Goal: Transaction & Acquisition: Purchase product/service

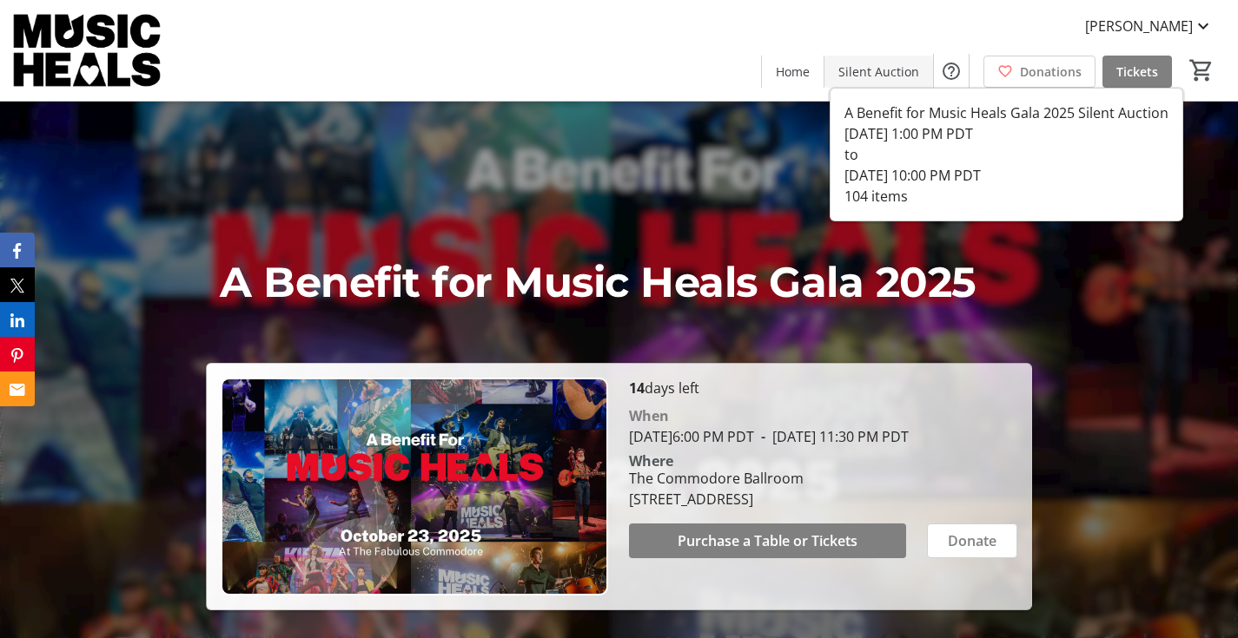
click at [875, 64] on span "Silent Auction" at bounding box center [878, 72] width 81 height 18
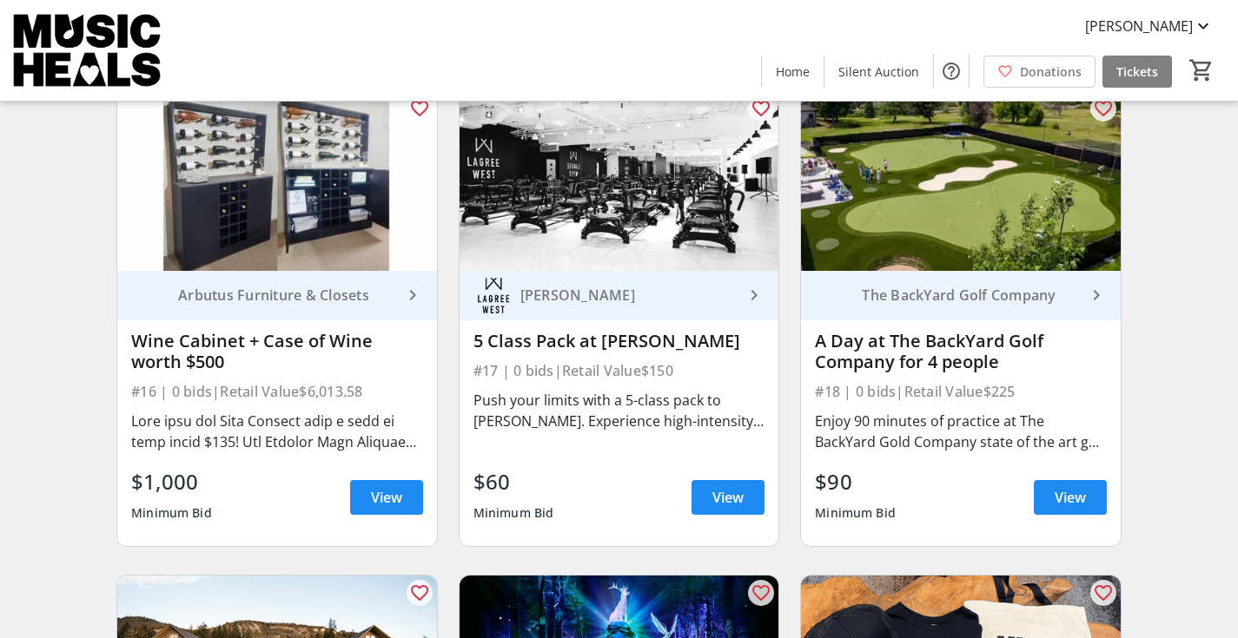
scroll to position [2645, 0]
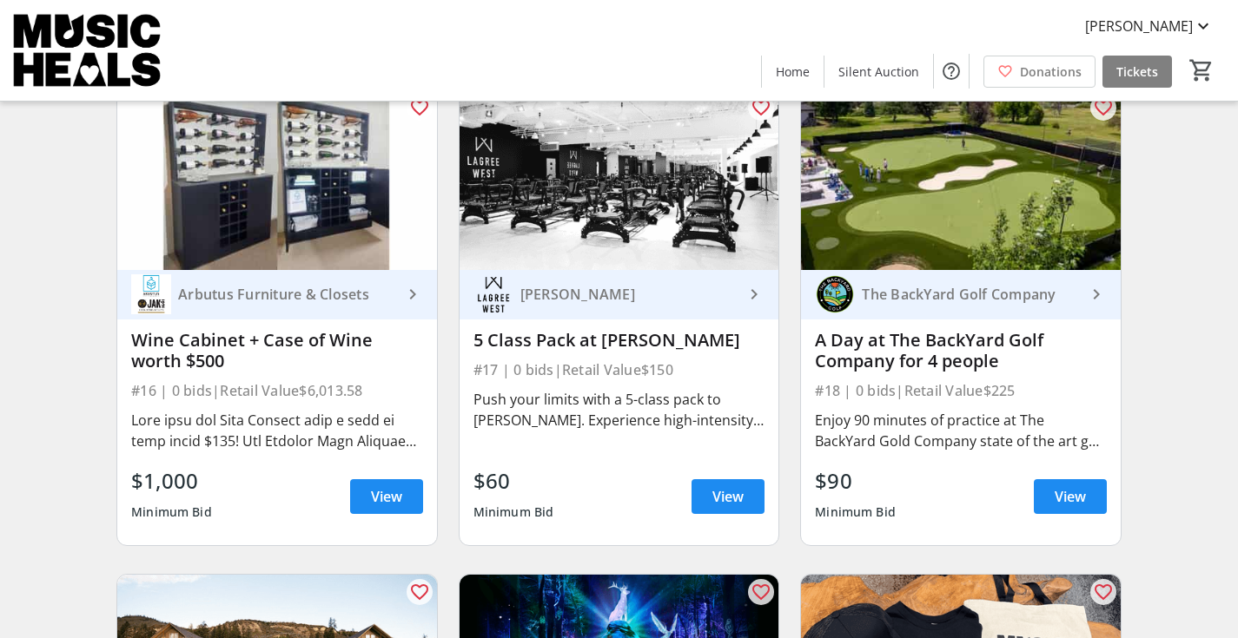
click at [294, 215] on img at bounding box center [277, 180] width 320 height 180
click at [392, 507] on span "View" at bounding box center [386, 496] width 31 height 21
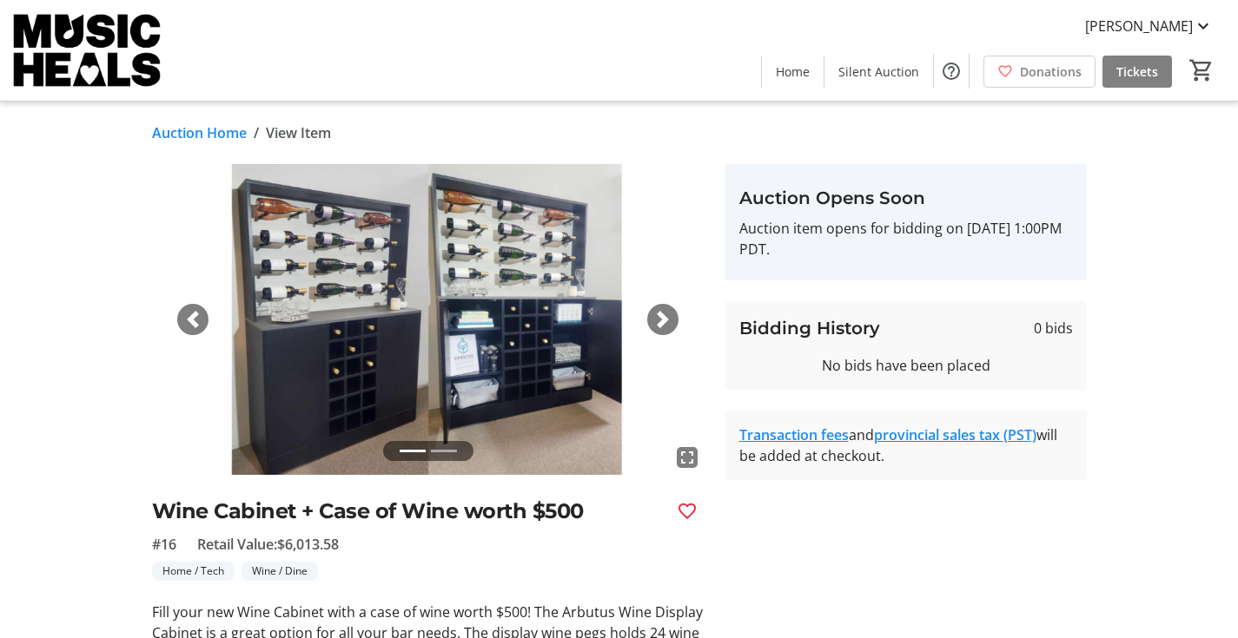
click at [667, 321] on span "button" at bounding box center [662, 319] width 17 height 17
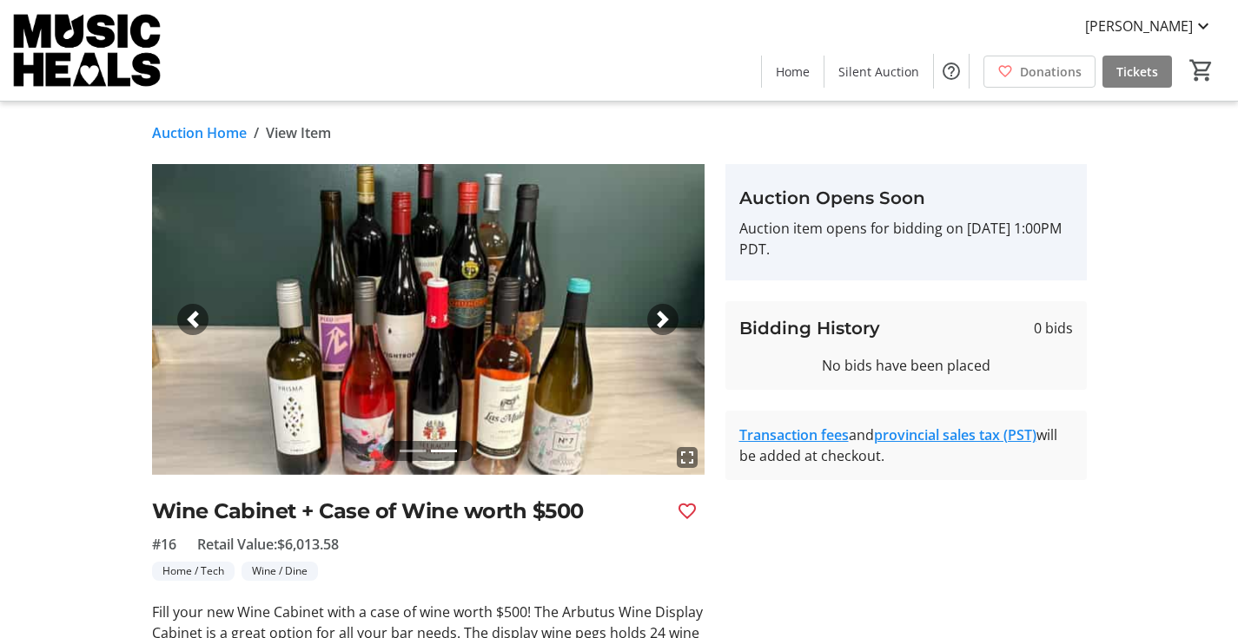
click at [190, 321] on span "button" at bounding box center [192, 319] width 17 height 17
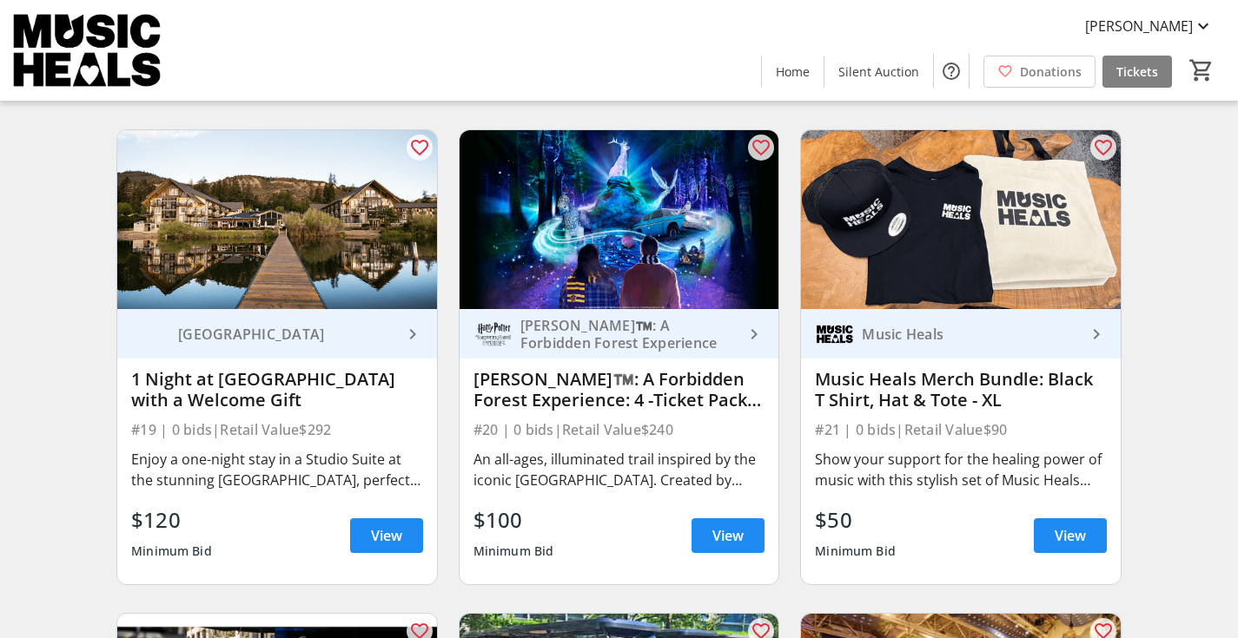
scroll to position [3087, 0]
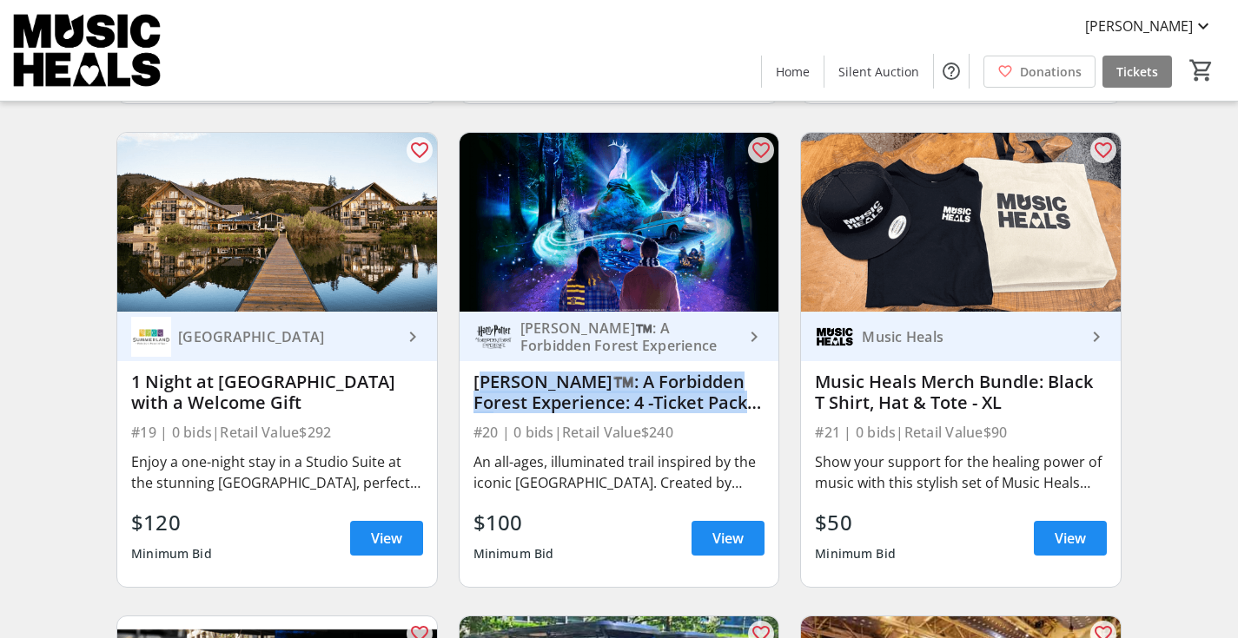
drag, startPoint x: 722, startPoint y: 416, endPoint x: 460, endPoint y: 405, distance: 262.6
click at [456, 406] on div "favorite_outline [PERSON_NAME]™️: A Forbidden Forest Experience keyboard_arrow_…" at bounding box center [619, 360] width 342 height 485
copy div "[PERSON_NAME]™️: A Forbidden Forest Experience: 4 -Ticket Pack (1)"
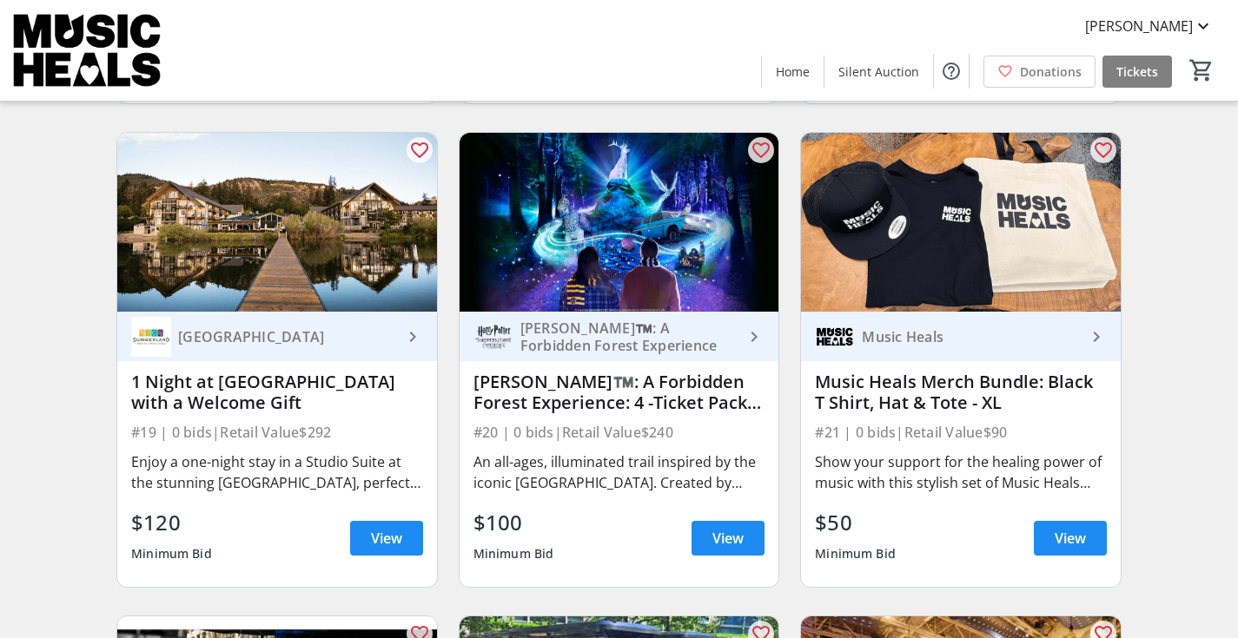
click at [1174, 381] on div "Search Filter timer_outline Bidding starts in 4d 23h 24s All Items Art Entertai…" at bounding box center [618, 68] width 1231 height 5911
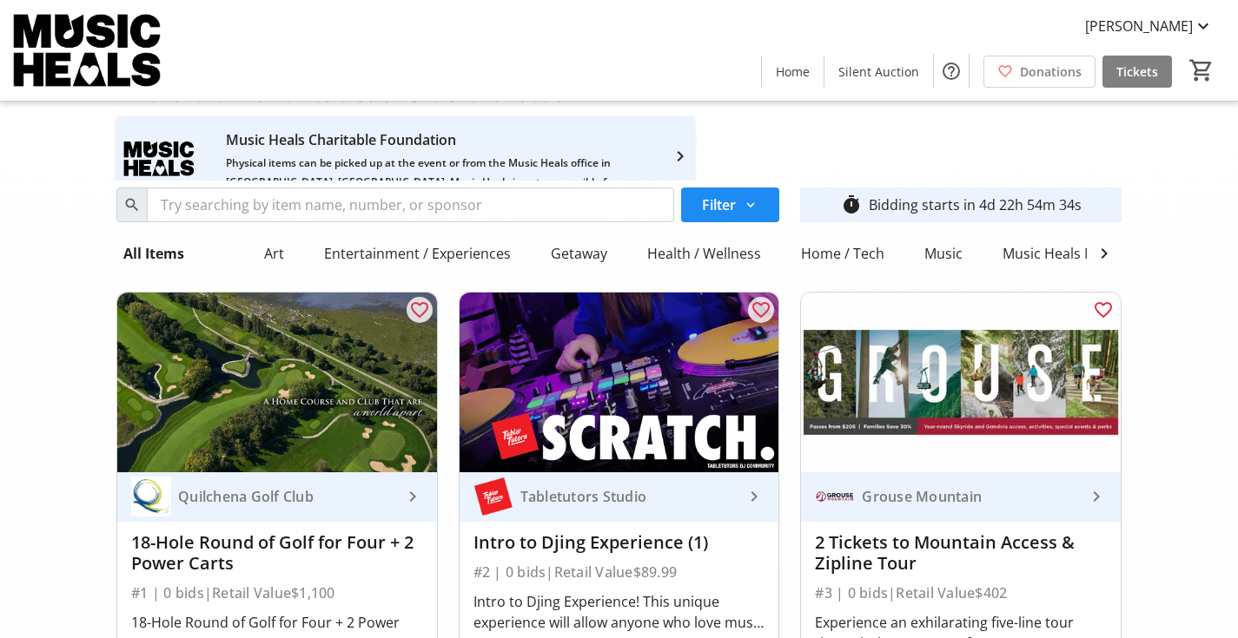
scroll to position [0, 0]
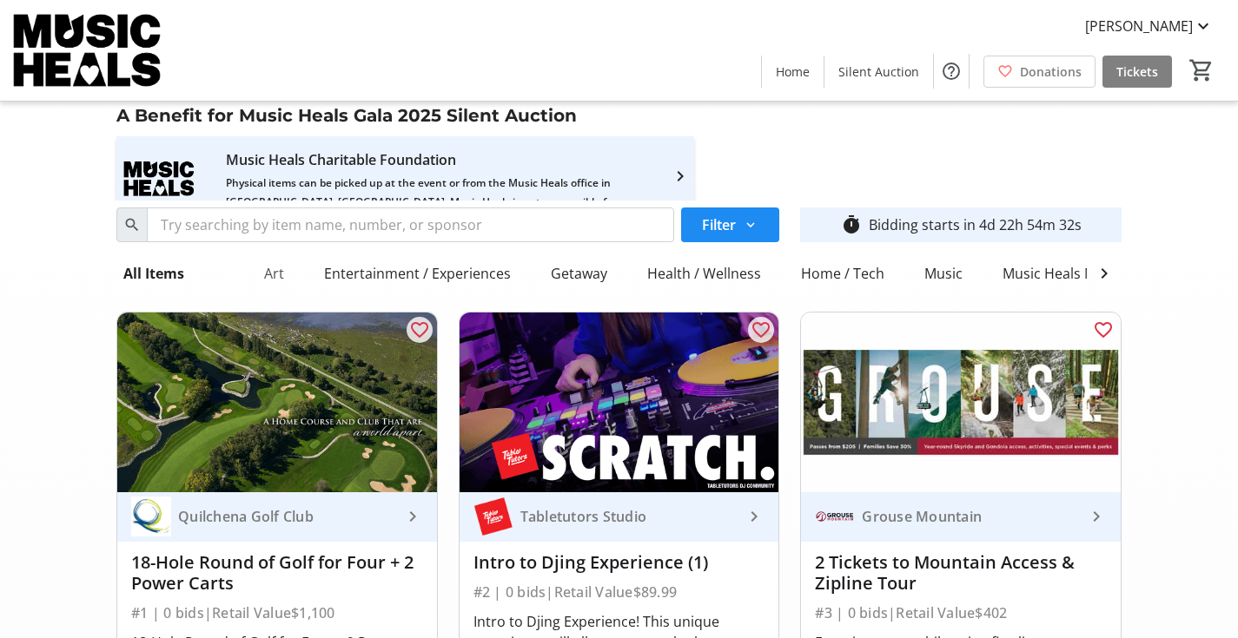
click at [272, 269] on div "Art" at bounding box center [274, 273] width 34 height 35
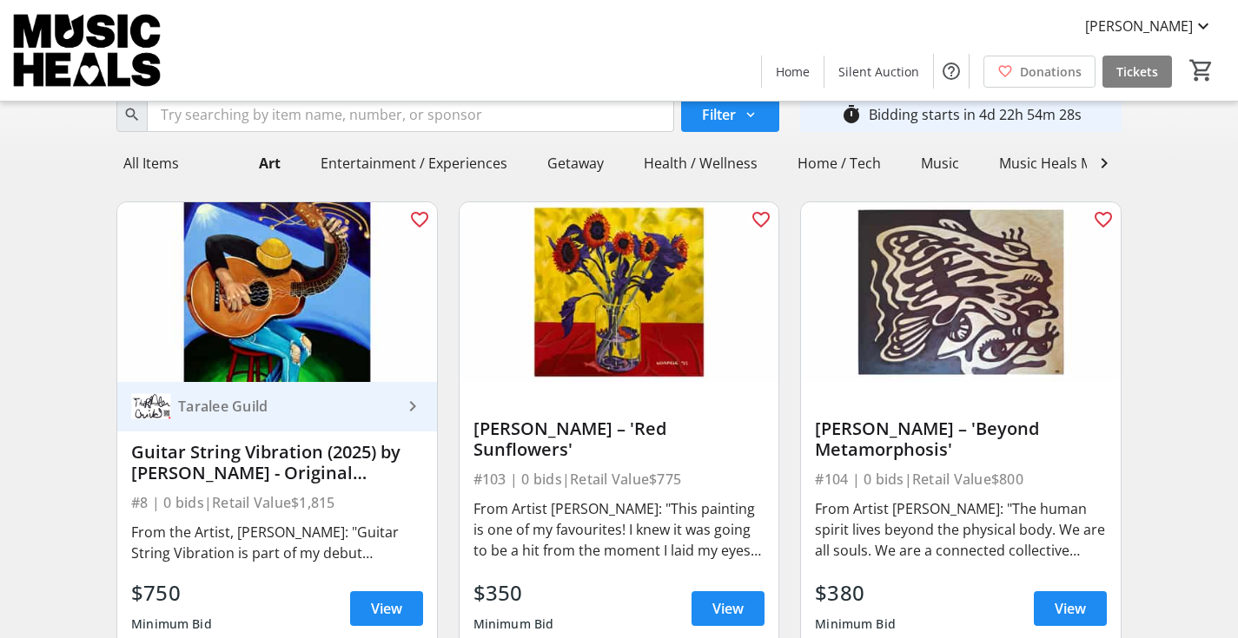
scroll to position [108, 0]
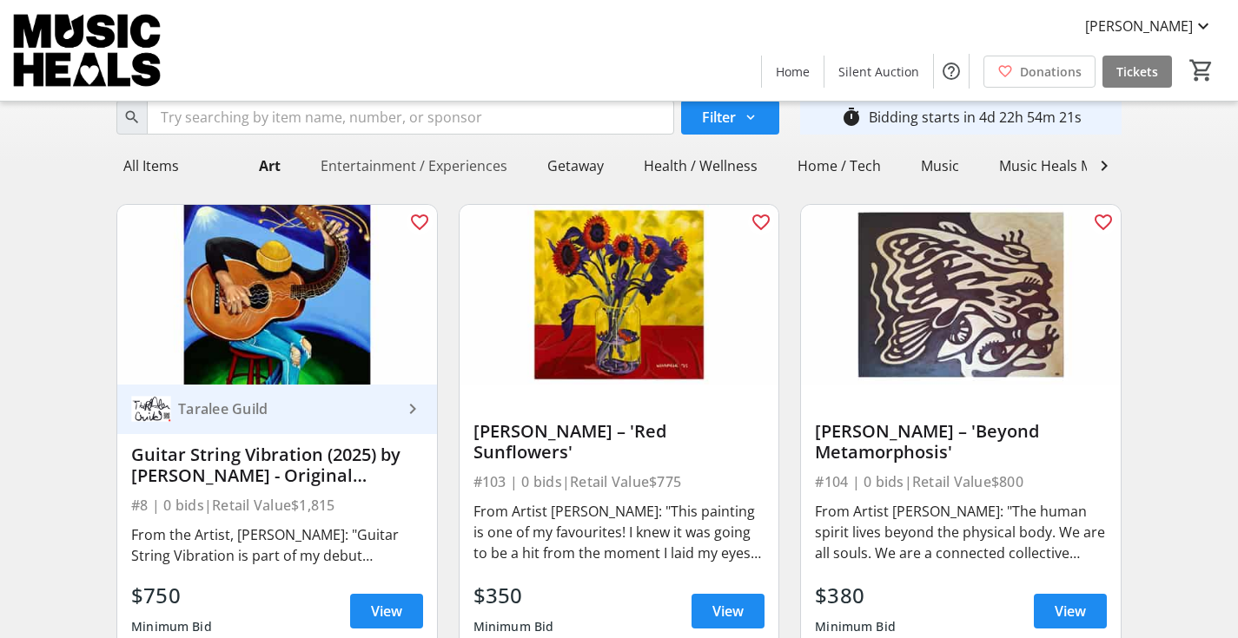
click at [395, 165] on div "Entertainment / Experiences" at bounding box center [414, 166] width 201 height 35
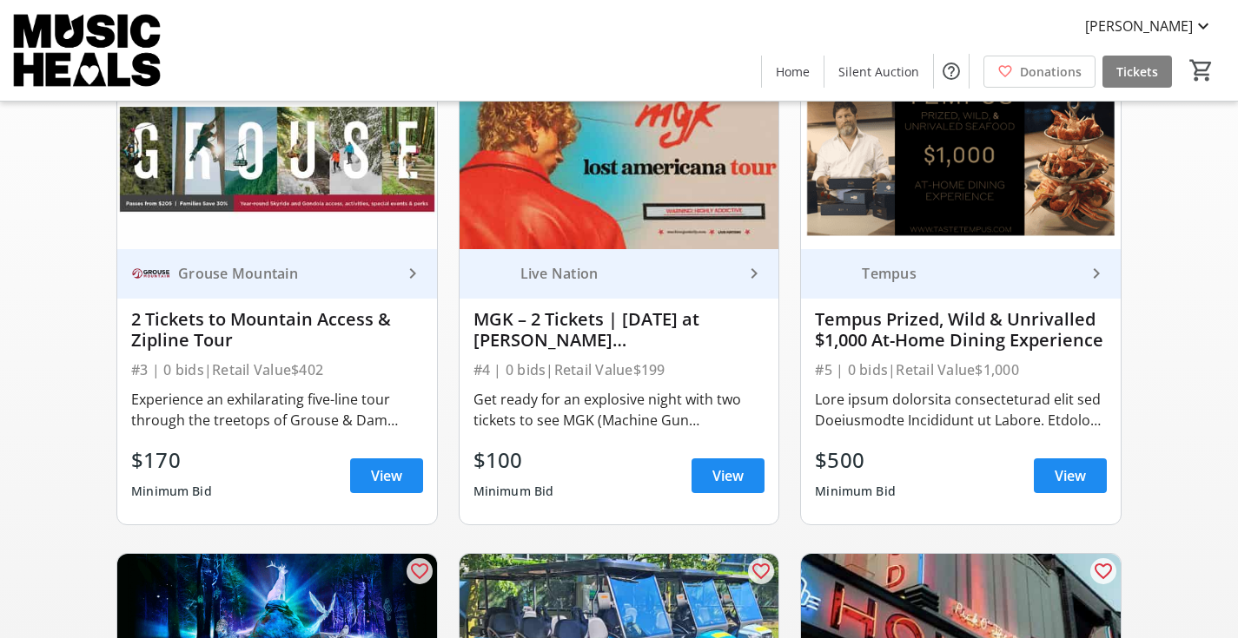
scroll to position [0, 0]
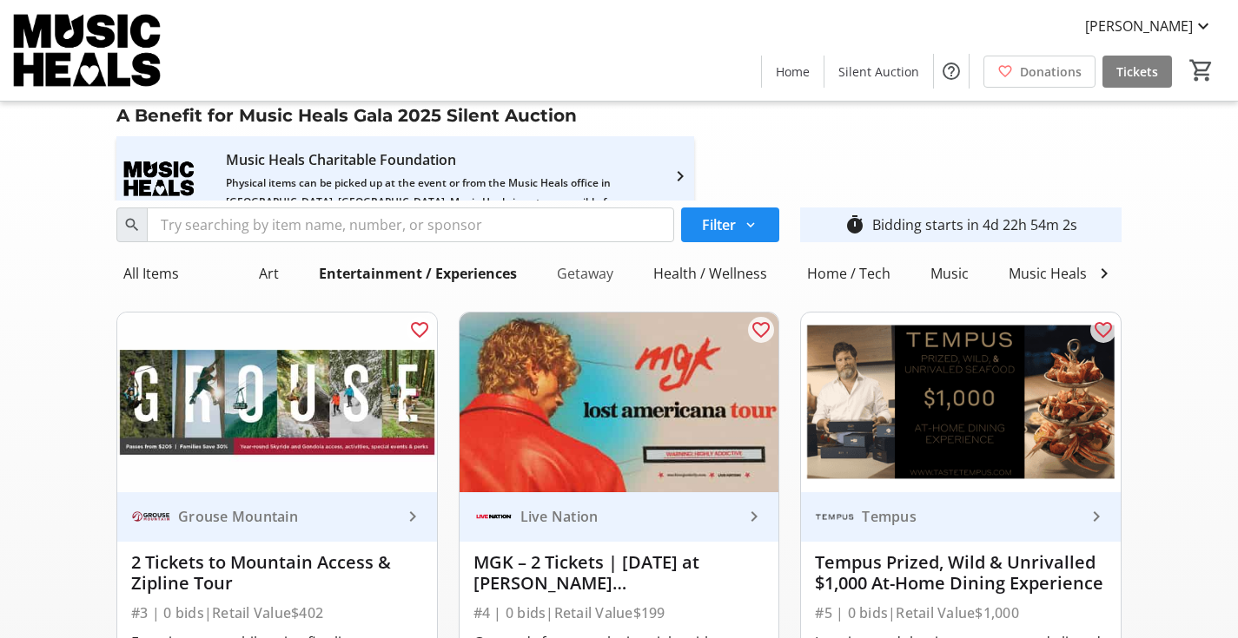
click at [589, 275] on div "Getaway" at bounding box center [585, 273] width 70 height 35
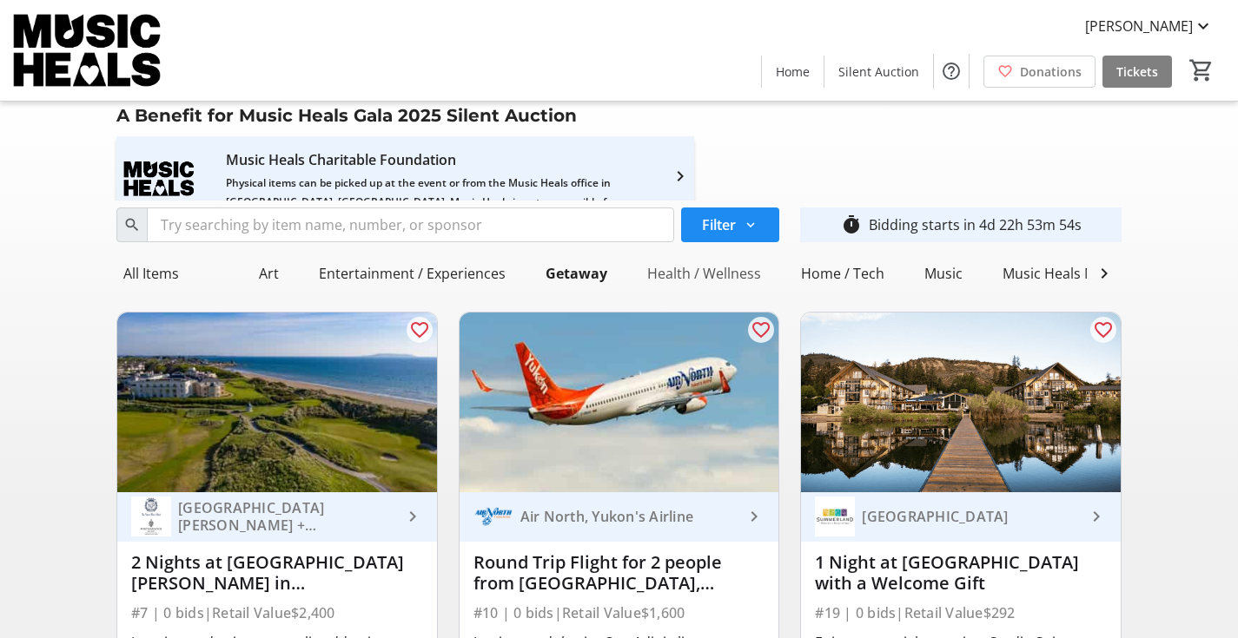
click at [718, 274] on div "Health / Wellness" at bounding box center [704, 273] width 128 height 35
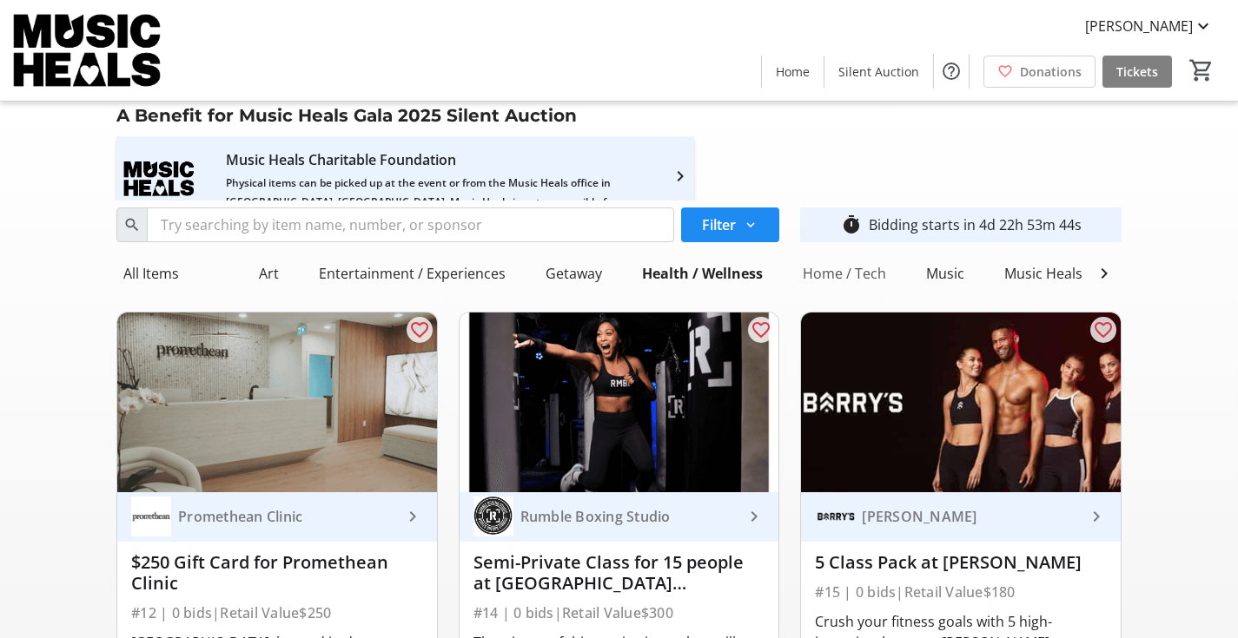
click at [823, 264] on div "Home / Tech" at bounding box center [844, 273] width 97 height 35
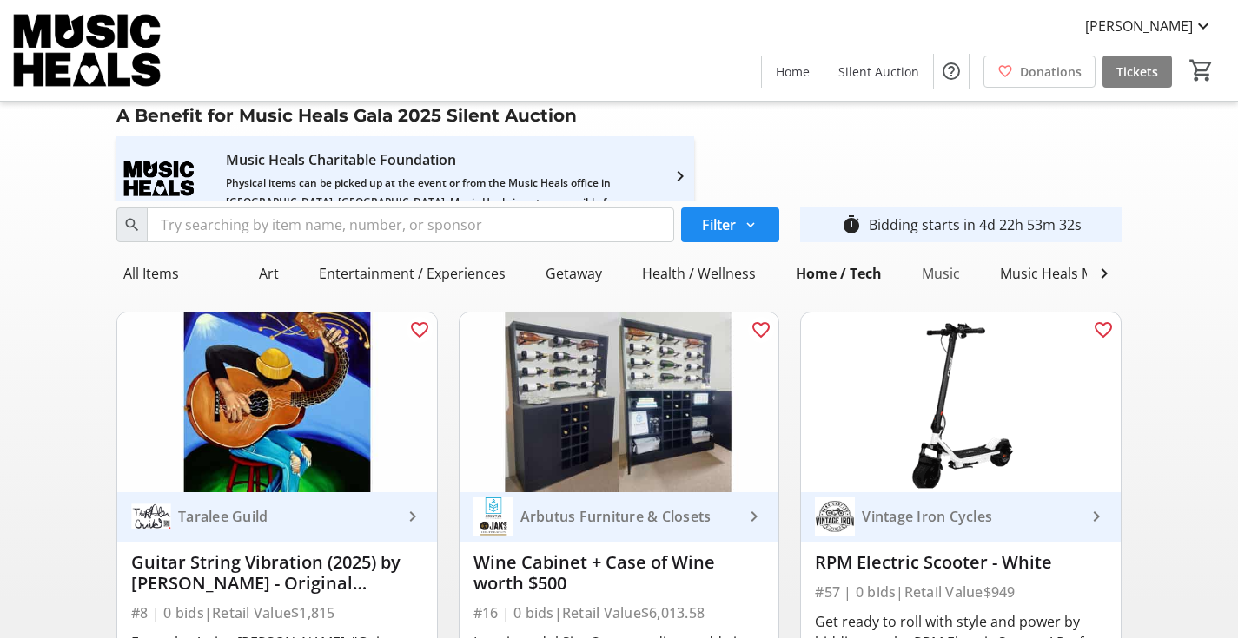
click at [936, 267] on div "Music" at bounding box center [941, 273] width 52 height 35
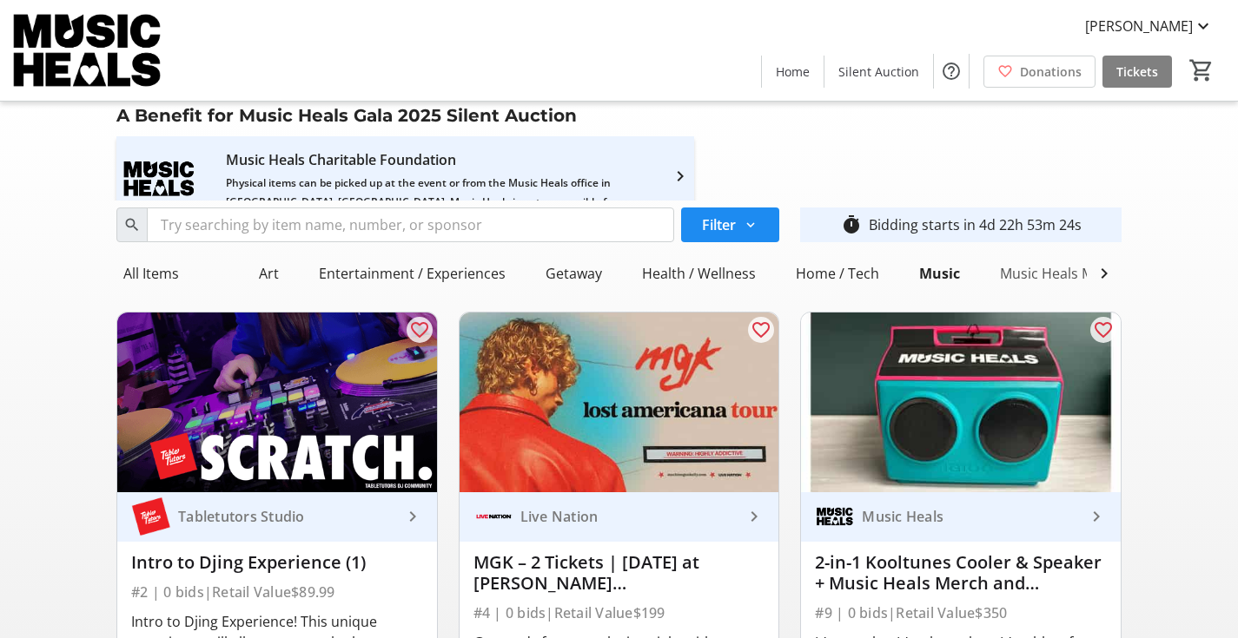
click at [1040, 284] on div "Music Heals Merch" at bounding box center [1061, 273] width 137 height 35
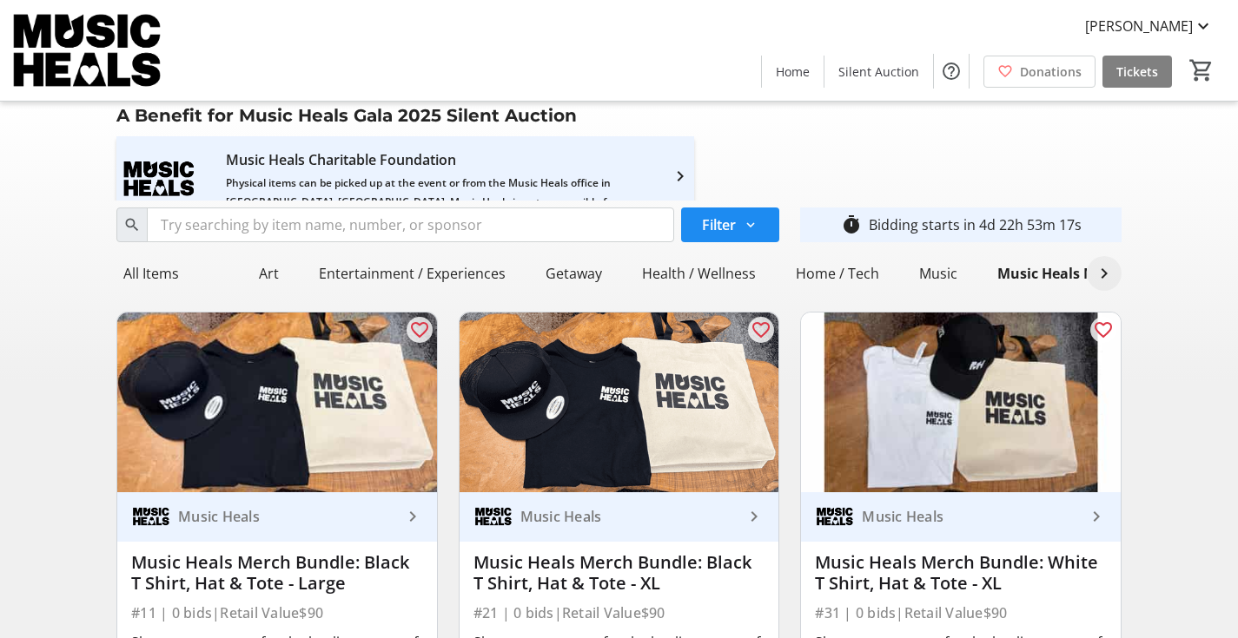
click at [1100, 284] on mat-icon at bounding box center [1104, 273] width 21 height 21
click at [863, 274] on div "Sports" at bounding box center [858, 273] width 57 height 35
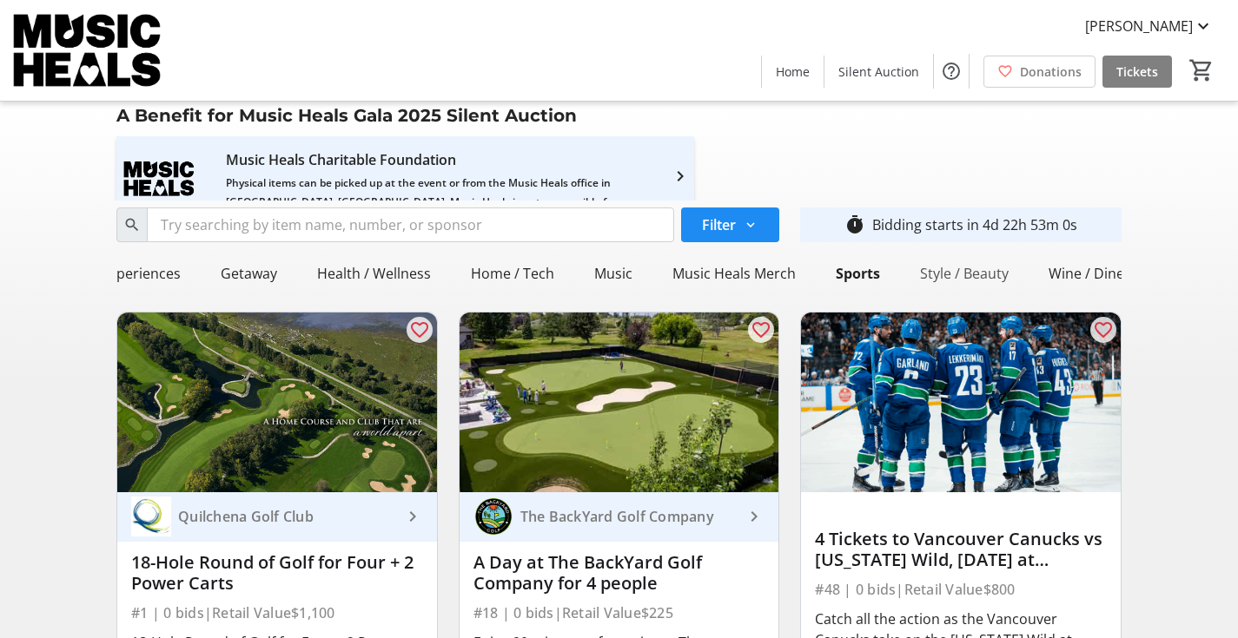
click at [967, 278] on div "Style / Beauty" at bounding box center [964, 273] width 103 height 35
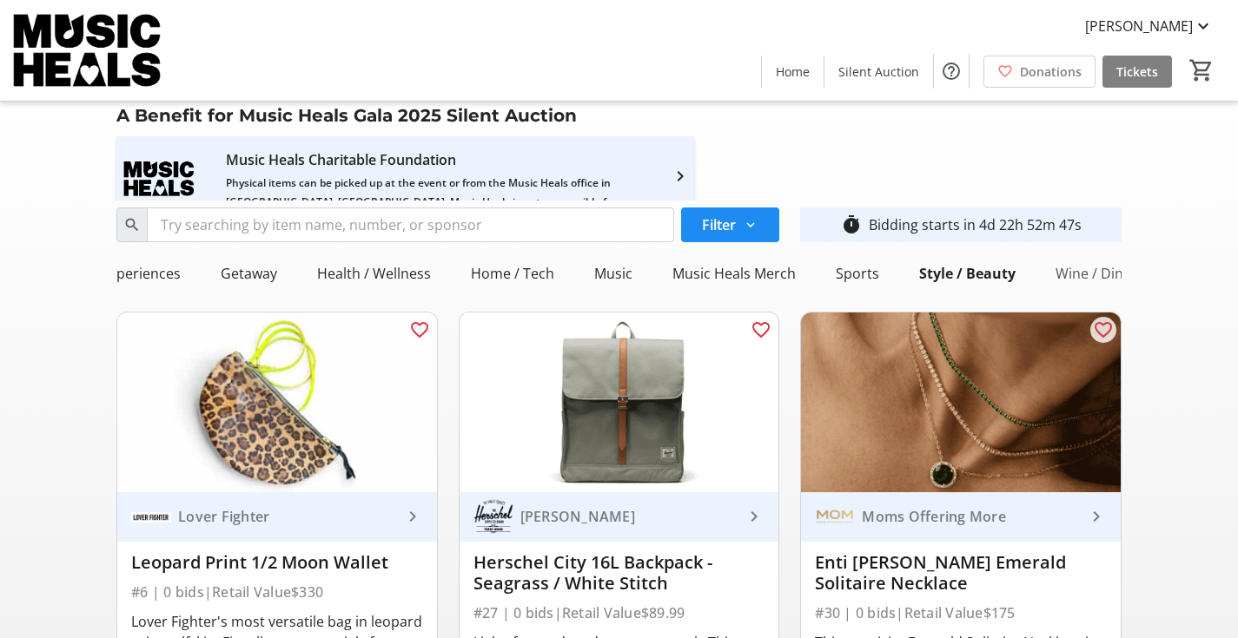
click at [1087, 268] on div "Wine / Dine" at bounding box center [1092, 273] width 89 height 35
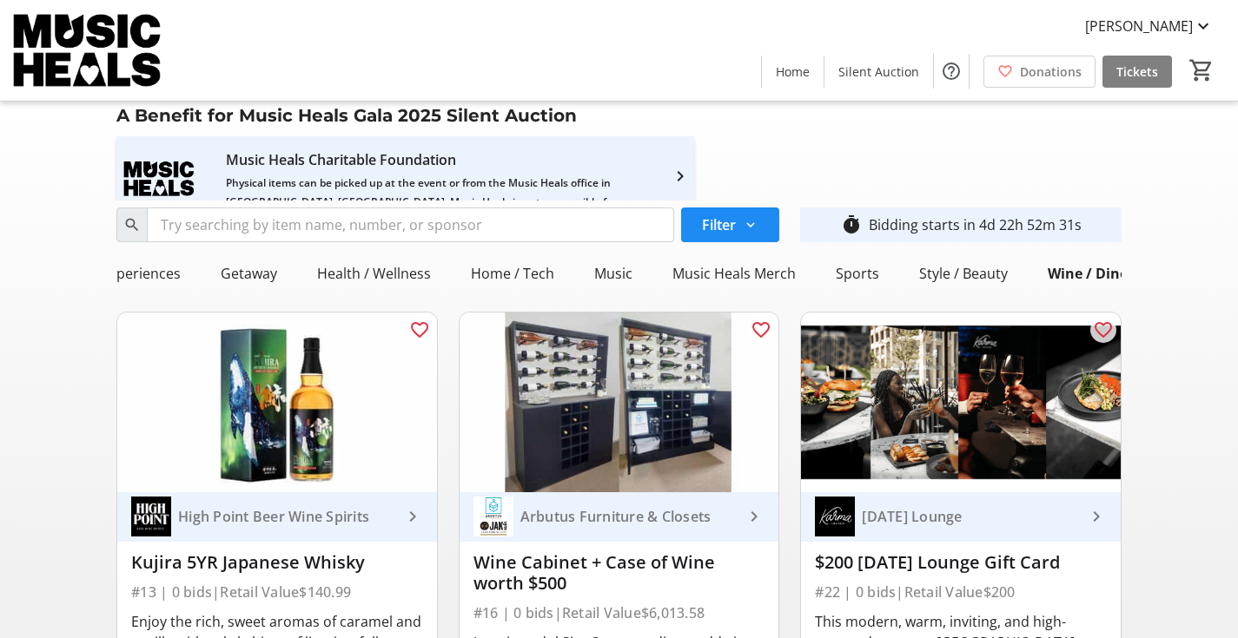
scroll to position [0, 327]
